Goal: Navigation & Orientation: Find specific page/section

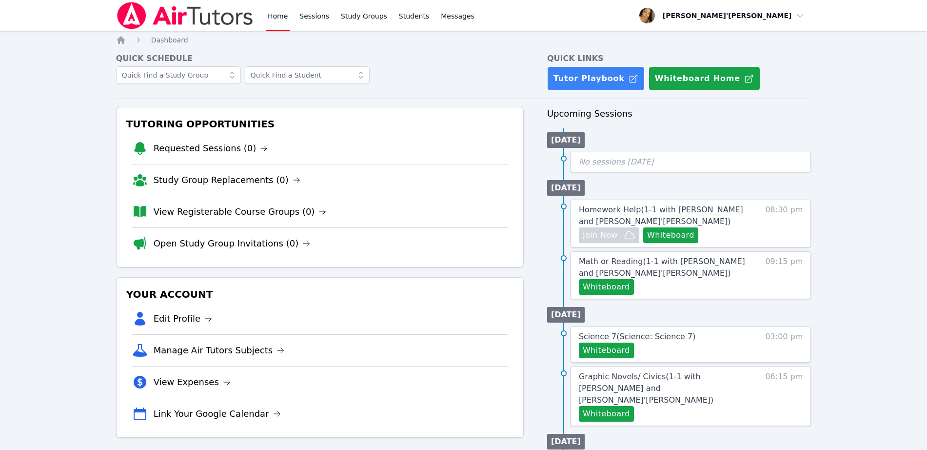
drag, startPoint x: 27, startPoint y: 46, endPoint x: 29, endPoint y: 61, distance: 14.8
click at [27, 48] on div "Home Sessions Study Groups Students Messages Open user menu Lee'Tayna Hostick O…" at bounding box center [463, 426] width 927 height 853
click at [38, 79] on div "Home Sessions Study Groups Students Messages Open user menu Lee'Tayna Hostick O…" at bounding box center [463, 426] width 927 height 853
click at [8, 194] on div "Home Sessions Study Groups Students Messages Open user menu Lee'Tayna Hostick O…" at bounding box center [463, 426] width 927 height 853
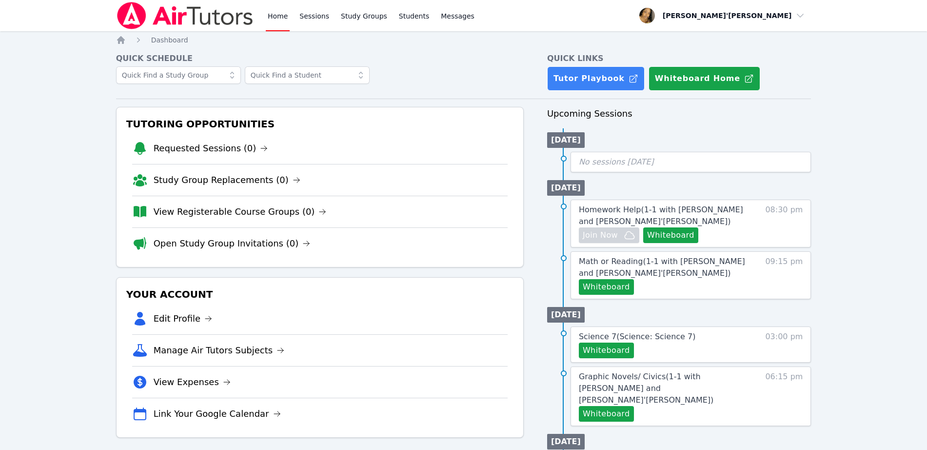
click at [8, 194] on div "Home Sessions Study Groups Students Messages Open user menu Lee'Tayna Hostick O…" at bounding box center [463, 426] width 927 height 853
